Goal: Transaction & Acquisition: Book appointment/travel/reservation

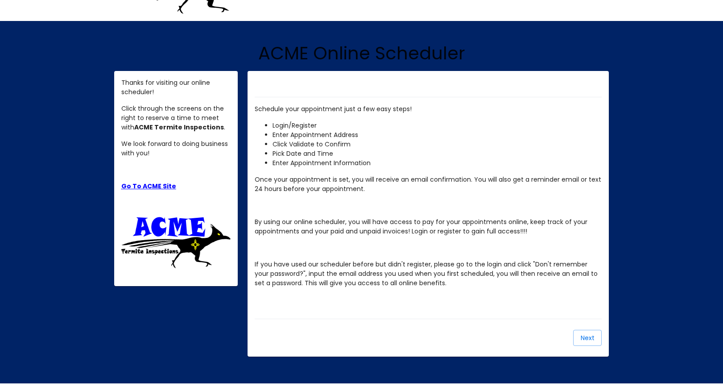
scroll to position [63, 0]
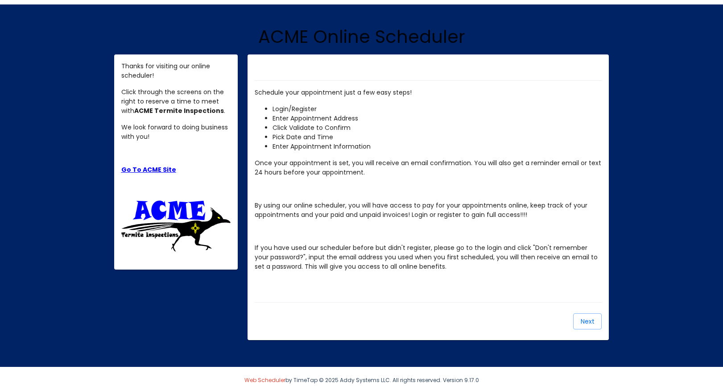
click at [155, 174] on link "Go To ACME Site" at bounding box center [148, 169] width 55 height 9
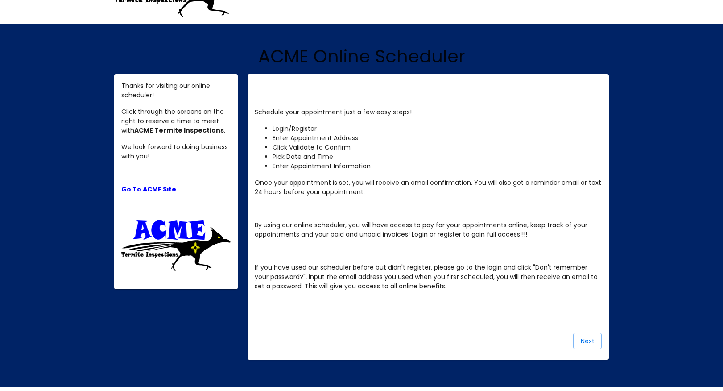
scroll to position [127, 0]
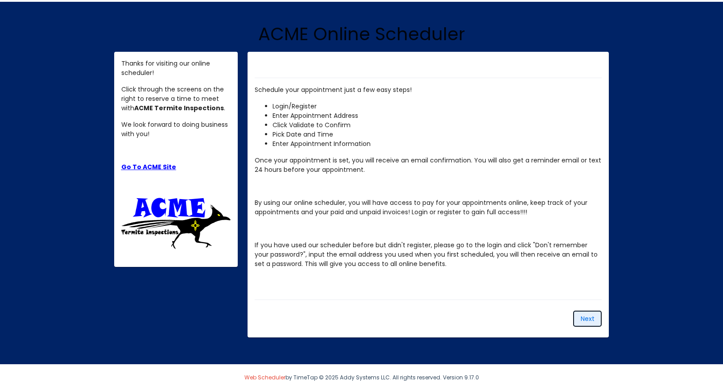
click at [589, 312] on button "Next" at bounding box center [587, 318] width 29 height 16
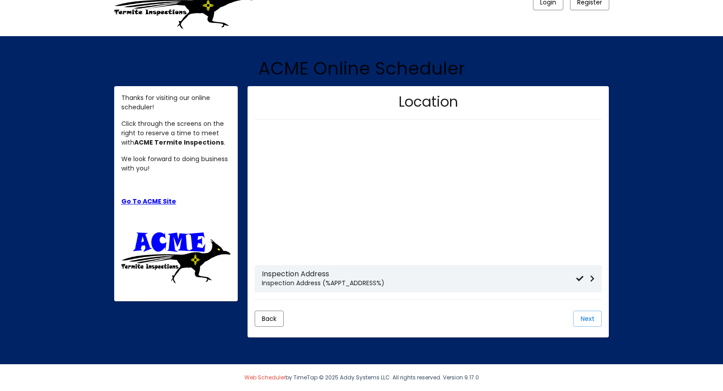
scroll to position [75, 0]
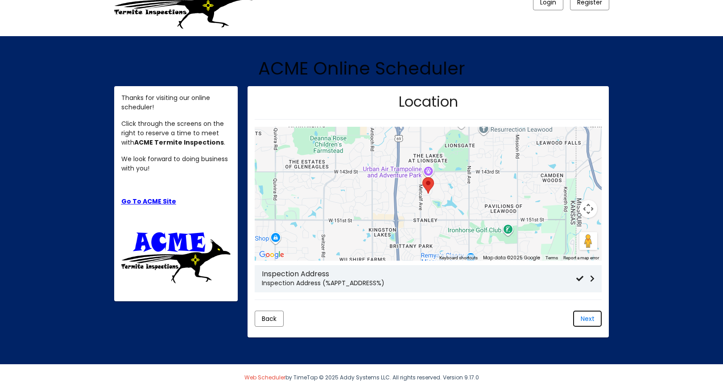
click at [587, 314] on span "Next" at bounding box center [588, 318] width 14 height 9
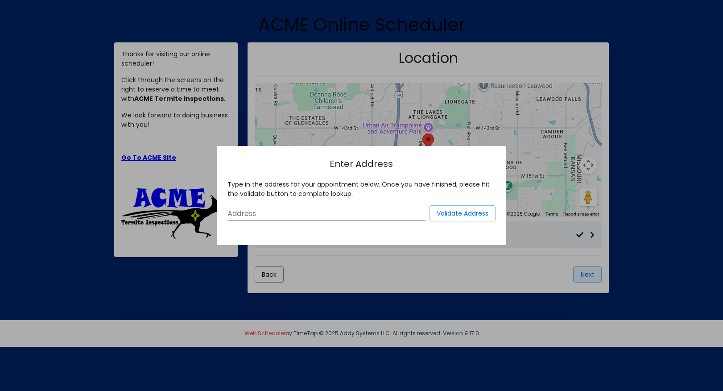
scroll to position [0, 0]
click at [239, 217] on input "Address" at bounding box center [326, 214] width 198 height 8
click at [296, 212] on input "9205 Joe MOntoya Pl" at bounding box center [326, 214] width 198 height 8
type input "[STREET_ADDRESS][PERSON_NAME]"
click at [448, 209] on span "Validate Address" at bounding box center [463, 213] width 52 height 9
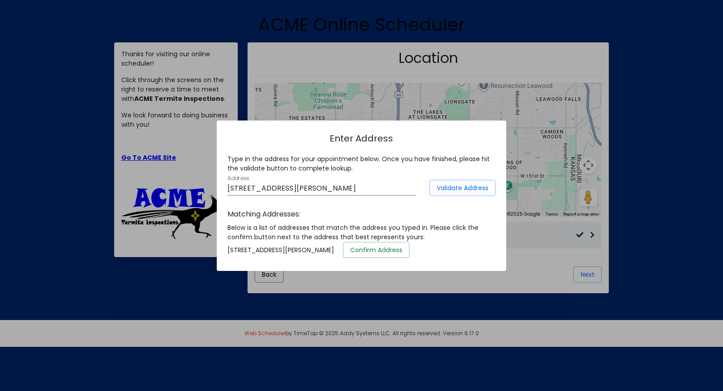
click at [363, 258] on div "9205 Joe Montoya Pl NW, Albuquerque, NM 87114, USA Confirm Address" at bounding box center [361, 250] width 281 height 16
click at [402, 254] on span "Confirm Address" at bounding box center [376, 249] width 52 height 9
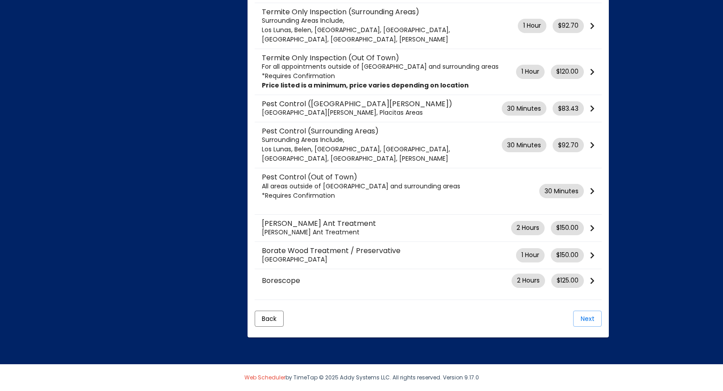
scroll to position [459, 0]
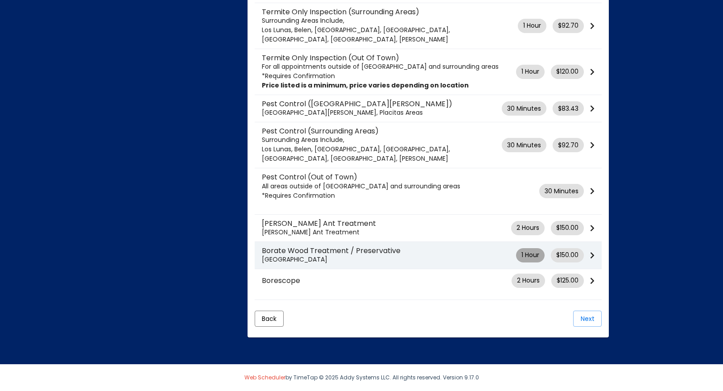
click at [535, 252] on mat-chip "1 Hour" at bounding box center [530, 255] width 29 height 14
click at [528, 252] on mat-chip "1 Hour" at bounding box center [530, 255] width 29 height 14
click at [574, 253] on span "$150.00" at bounding box center [567, 254] width 22 height 9
click at [593, 252] on icon at bounding box center [592, 255] width 4 height 7
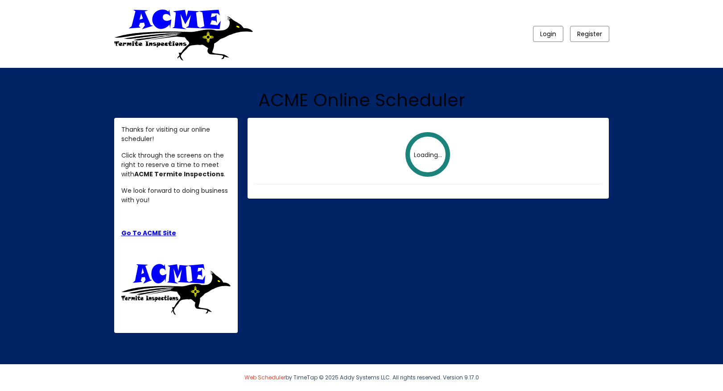
scroll to position [55, 0]
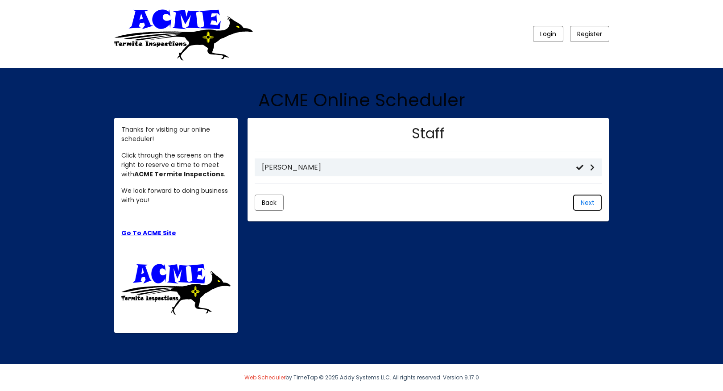
click at [584, 198] on span "Next" at bounding box center [588, 202] width 14 height 9
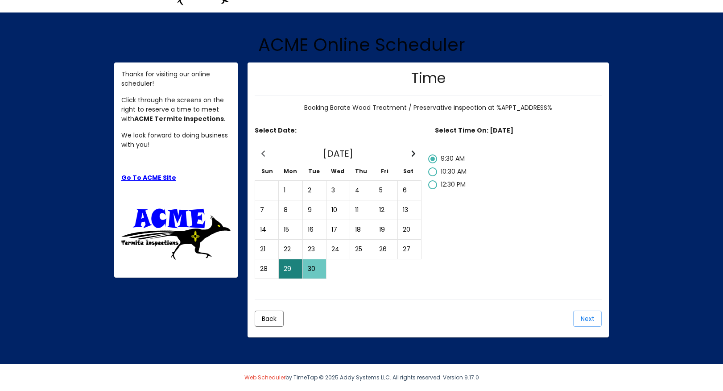
scroll to position [124, 0]
click at [318, 268] on div "30" at bounding box center [314, 269] width 22 height 18
click at [584, 316] on span "Next" at bounding box center [588, 318] width 14 height 9
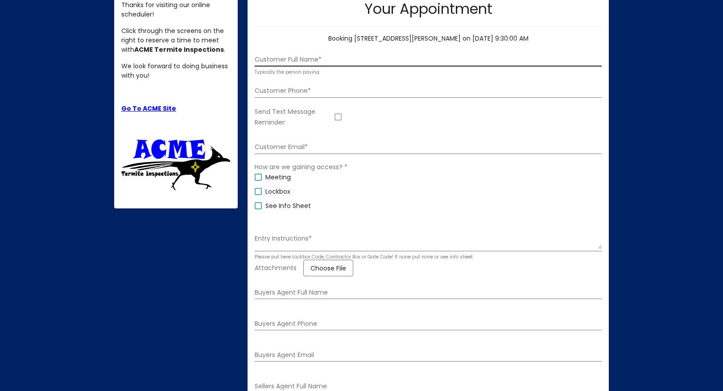
click at [334, 66] on div "Customer Full Name *" at bounding box center [428, 57] width 347 height 18
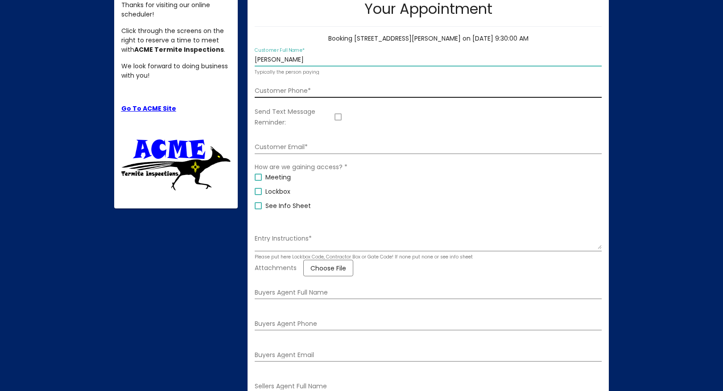
type input "[PERSON_NAME]"
click at [281, 98] on div "Customer Phone *" at bounding box center [428, 88] width 347 height 18
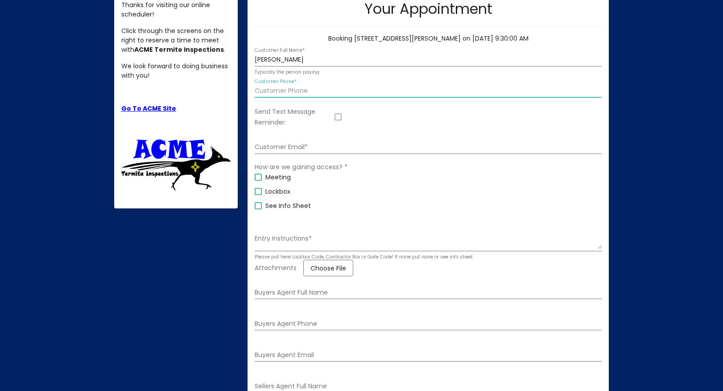
click at [280, 95] on input "Customer Phone *" at bounding box center [428, 90] width 347 height 7
type input "5053631295"
type input "straub_t@aps.edu"
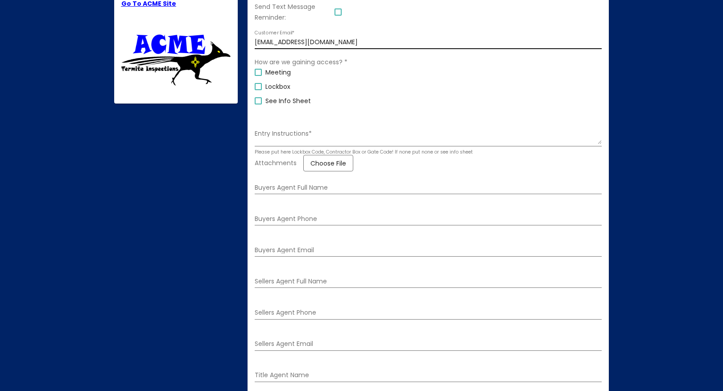
scroll to position [247, 0]
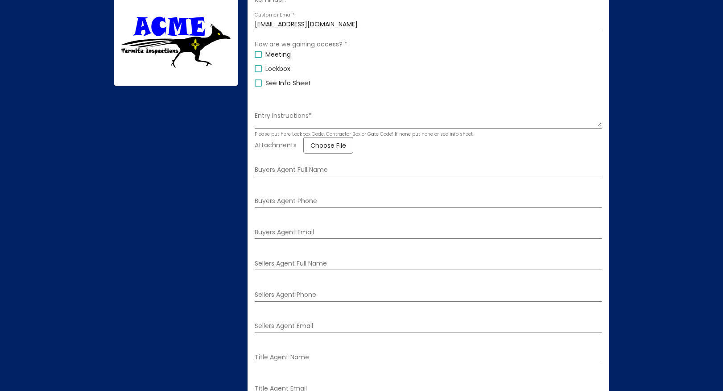
click at [259, 58] on div at bounding box center [258, 54] width 7 height 7
click at [258, 58] on input "Meeting" at bounding box center [258, 58] width 0 height 0
checkbox input "true"
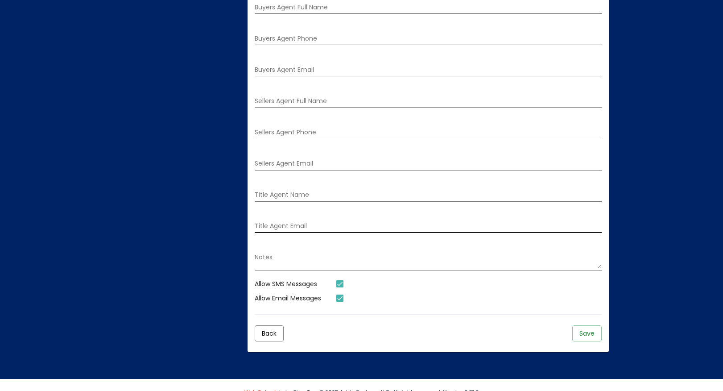
scroll to position [482, 0]
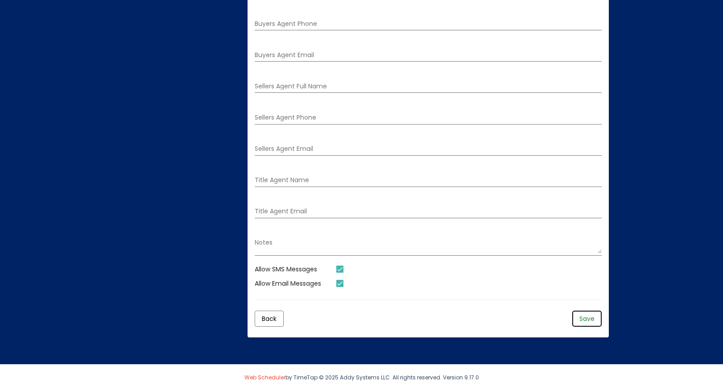
click at [588, 316] on span "Save" at bounding box center [586, 318] width 15 height 9
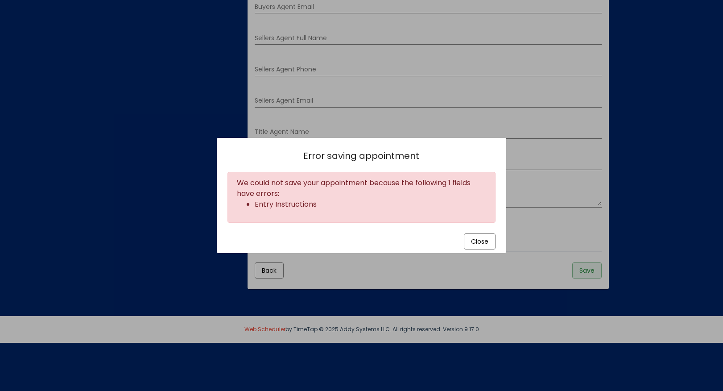
scroll to position [0, 0]
click at [477, 246] on span "Close" at bounding box center [479, 241] width 17 height 9
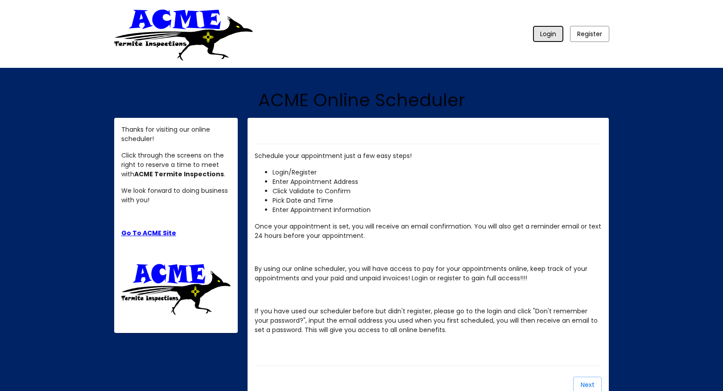
click at [547, 38] on span "Login" at bounding box center [548, 33] width 16 height 9
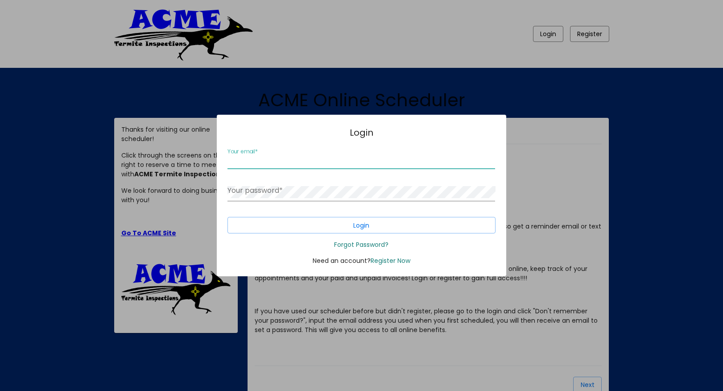
type input "[EMAIL_ADDRESS][DOMAIN_NAME]"
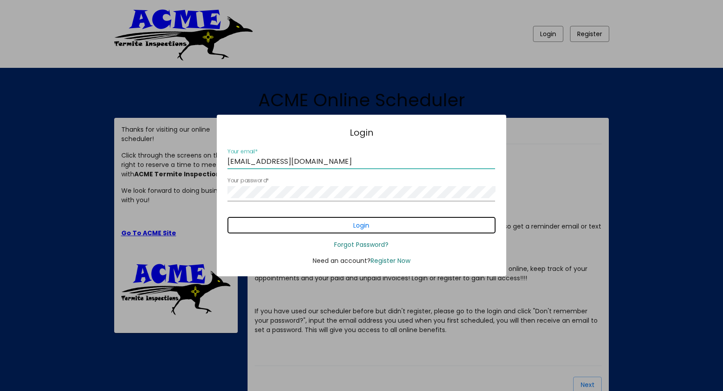
click at [351, 233] on button "Login" at bounding box center [361, 225] width 268 height 17
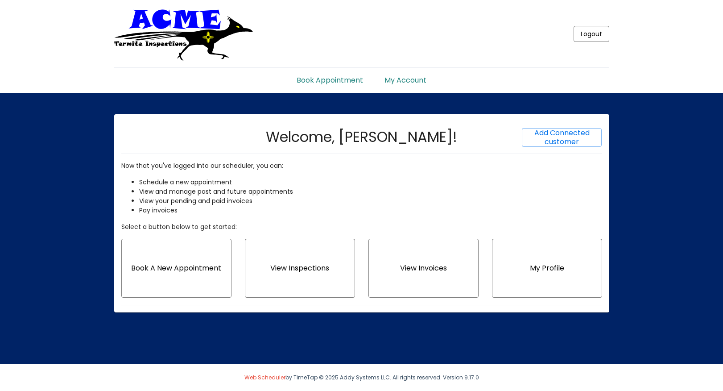
scroll to position [52, 0]
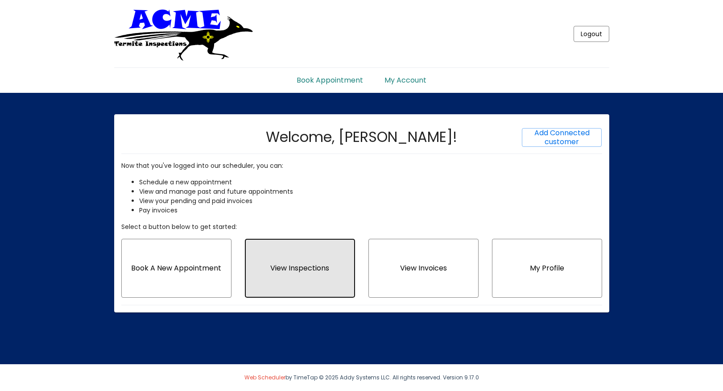
click at [316, 273] on span "View Inspections" at bounding box center [299, 268] width 59 height 10
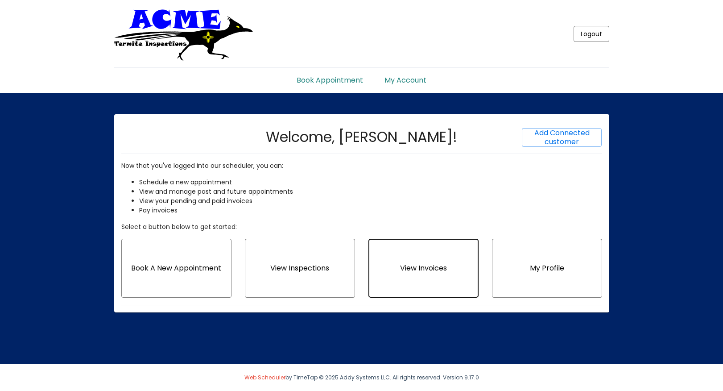
click at [427, 273] on span "View Invoices" at bounding box center [423, 268] width 47 height 10
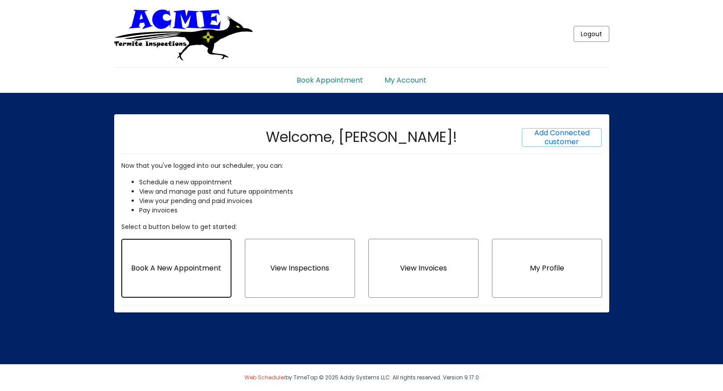
click at [188, 273] on span "Book A New Appointment" at bounding box center [176, 268] width 90 height 10
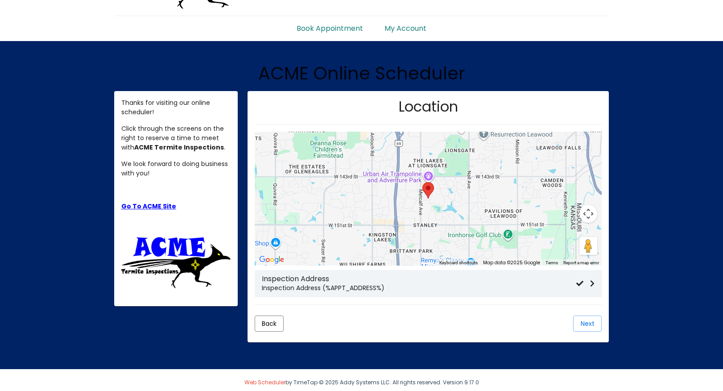
scroll to position [109, 0]
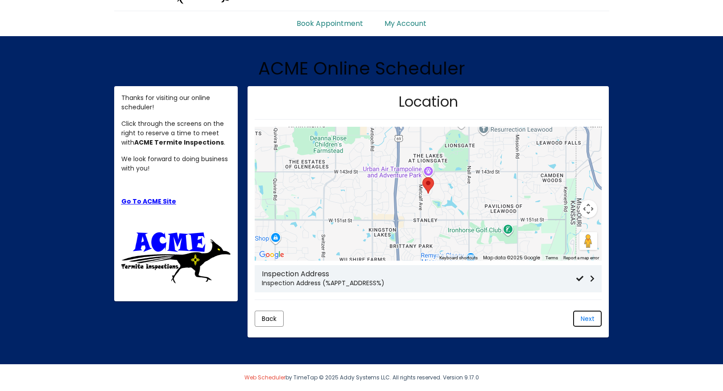
click at [590, 316] on span "Next" at bounding box center [588, 318] width 14 height 9
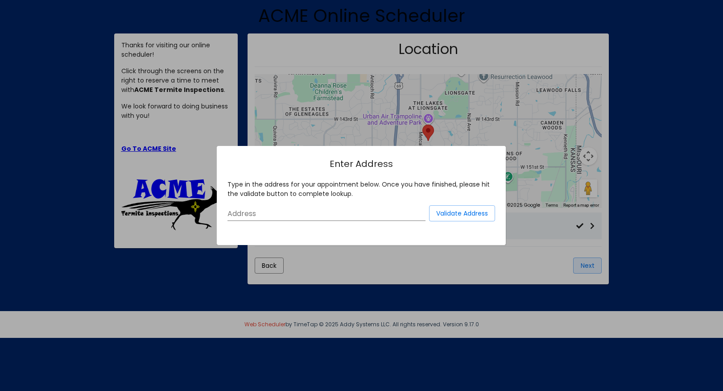
scroll to position [0, 0]
click at [449, 209] on span "Validate Address" at bounding box center [463, 213] width 52 height 9
click at [257, 214] on input "Address" at bounding box center [326, 214] width 198 height 8
type input "[STREET_ADDRESS][PERSON_NAME]"
click at [459, 209] on span "Validate Address" at bounding box center [463, 213] width 52 height 9
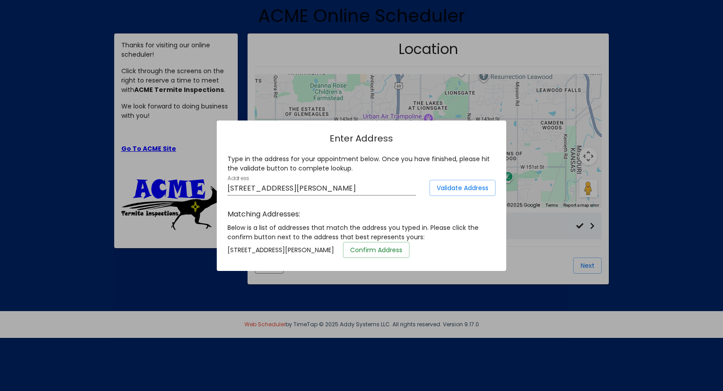
click at [402, 254] on span "Confirm Address" at bounding box center [376, 249] width 52 height 9
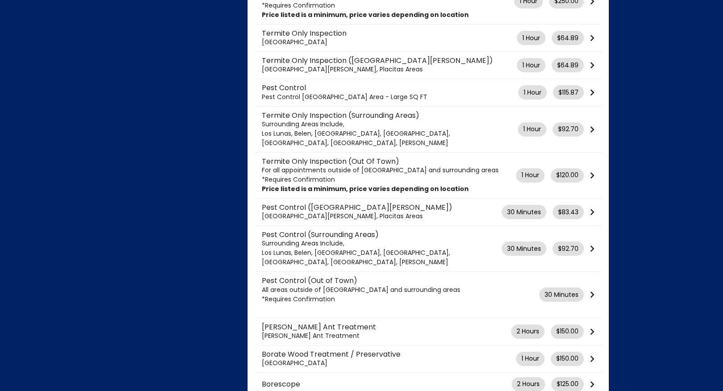
scroll to position [493, 0]
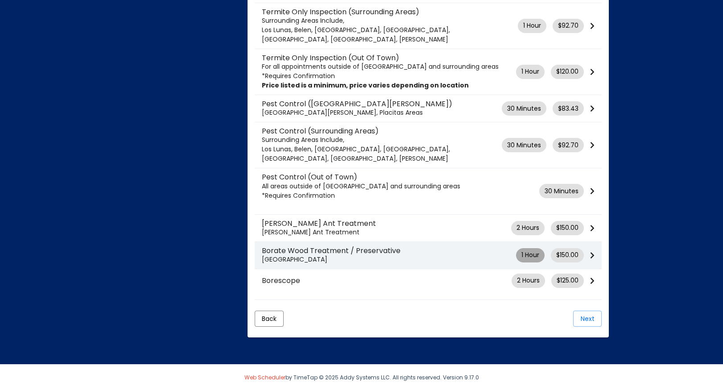
click at [533, 256] on mat-chip "1 Hour" at bounding box center [530, 255] width 29 height 14
click at [574, 253] on span "$150.00" at bounding box center [567, 254] width 22 height 9
click at [592, 253] on icon at bounding box center [592, 255] width 4 height 7
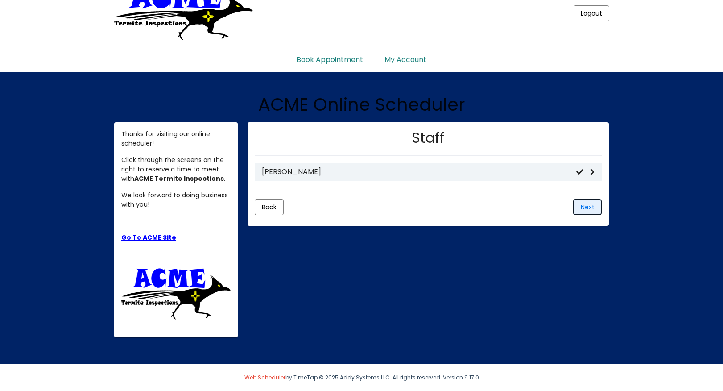
click at [589, 202] on span "Next" at bounding box center [588, 206] width 14 height 9
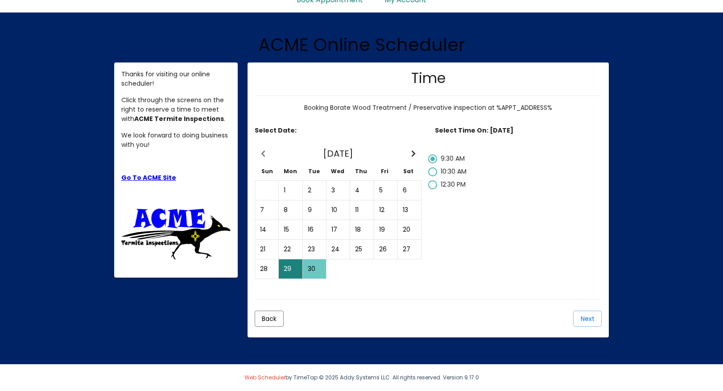
click at [316, 278] on div "30" at bounding box center [314, 269] width 22 height 18
click at [589, 318] on span "Next" at bounding box center [588, 318] width 14 height 9
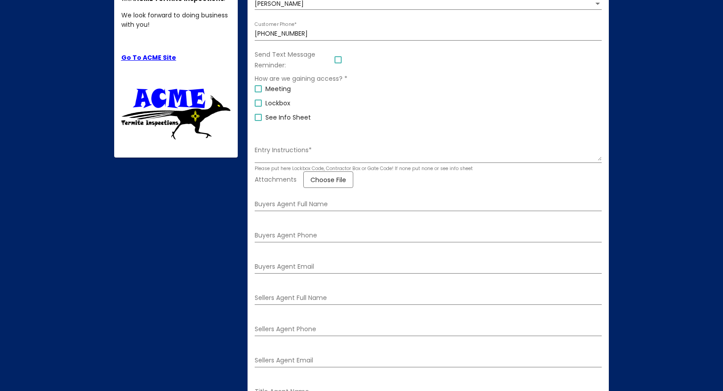
scroll to position [210, 0]
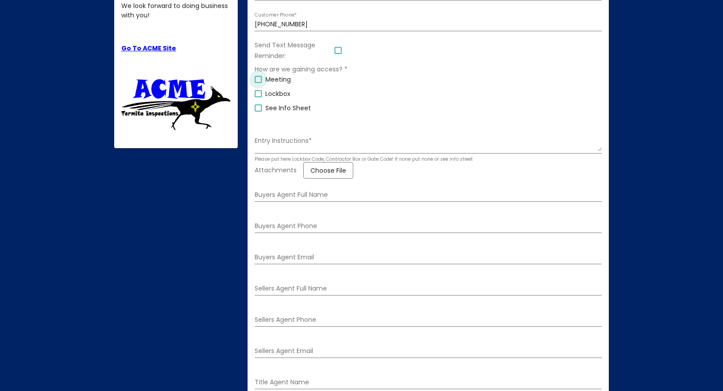
click at [258, 83] on div at bounding box center [258, 79] width 7 height 7
click at [258, 83] on input "Meeting" at bounding box center [258, 83] width 0 height 0
checkbox input "true"
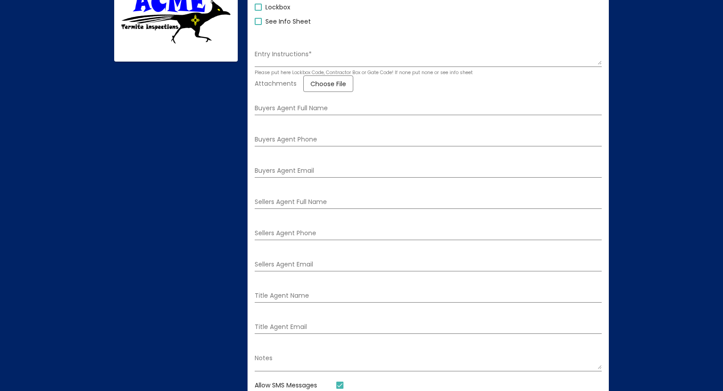
scroll to position [296, 0]
click at [272, 66] on textarea "Entry Instructions *" at bounding box center [428, 57] width 347 height 15
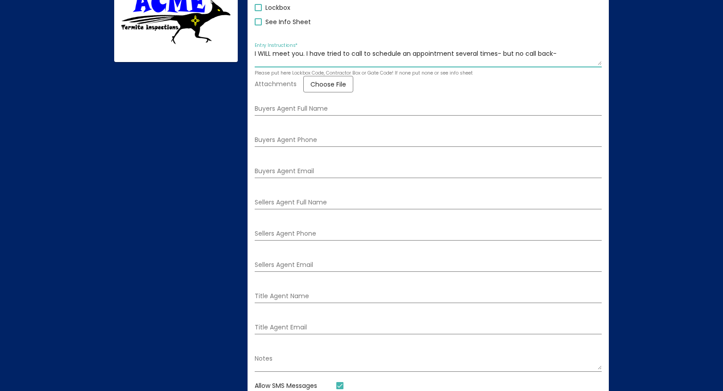
click at [559, 66] on textarea "I WILL meet you. I have tried to call to schedule an appointment several times-…" at bounding box center [428, 57] width 347 height 15
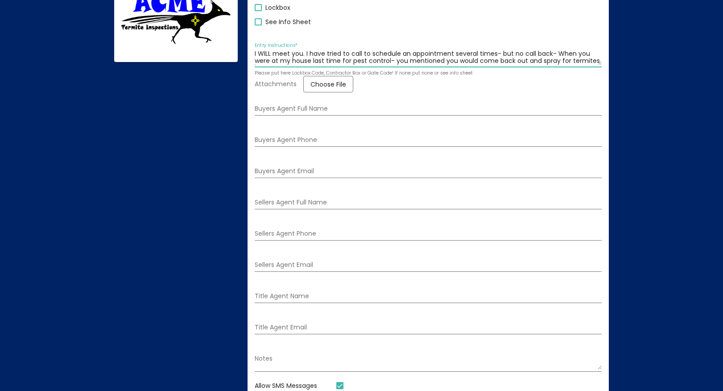
scroll to position [7, 0]
click at [543, 66] on textarea "I WILL meet you. I have tried to call to schedule an appointment several times-…" at bounding box center [428, 57] width 347 height 15
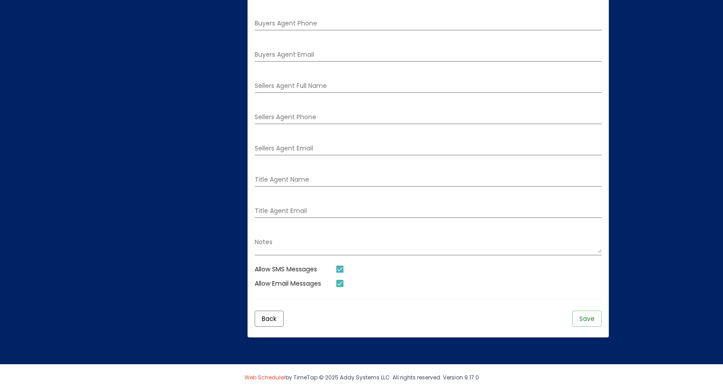
scroll to position [475, 0]
type textarea "I WILL meet you. I have tried to call to schedule an appointment several times-…"
click at [589, 320] on span "Save" at bounding box center [586, 318] width 15 height 9
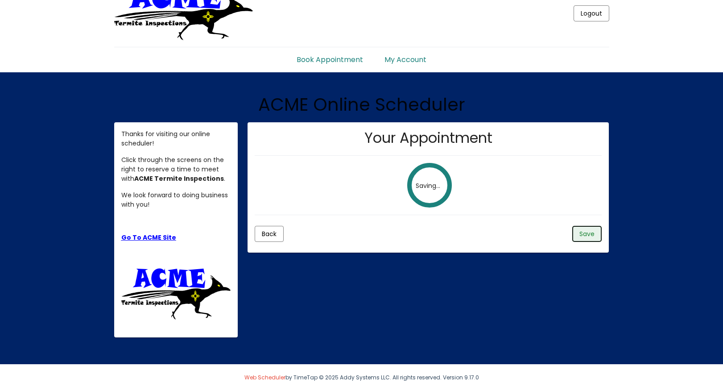
scroll to position [89, 0]
